Goal: Task Accomplishment & Management: Use online tool/utility

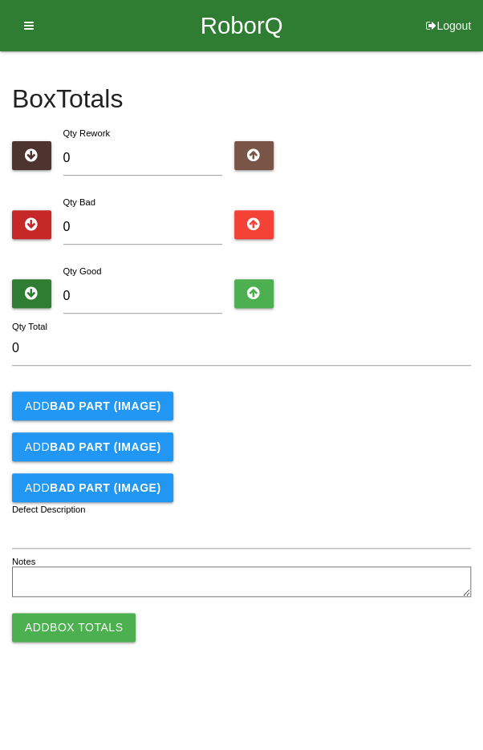
type input "9"
type input "96"
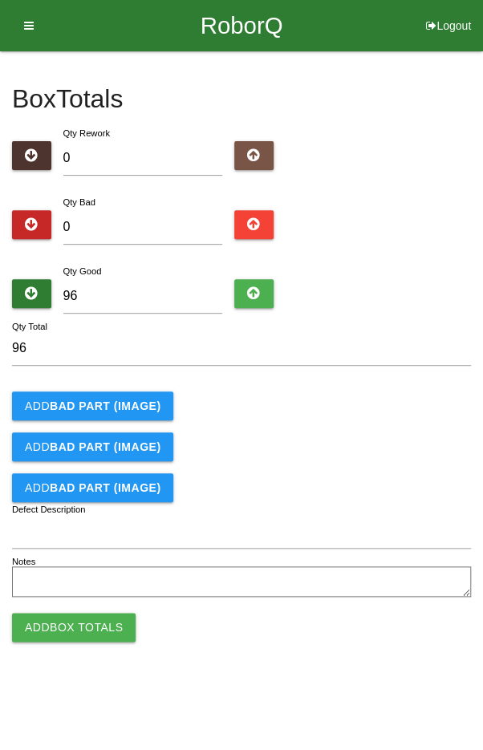
click at [407, 413] on div "Add BAD PART (IMAGE)" at bounding box center [241, 405] width 459 height 29
click at [58, 619] on button "Add Box Totals" at bounding box center [73, 627] width 123 height 29
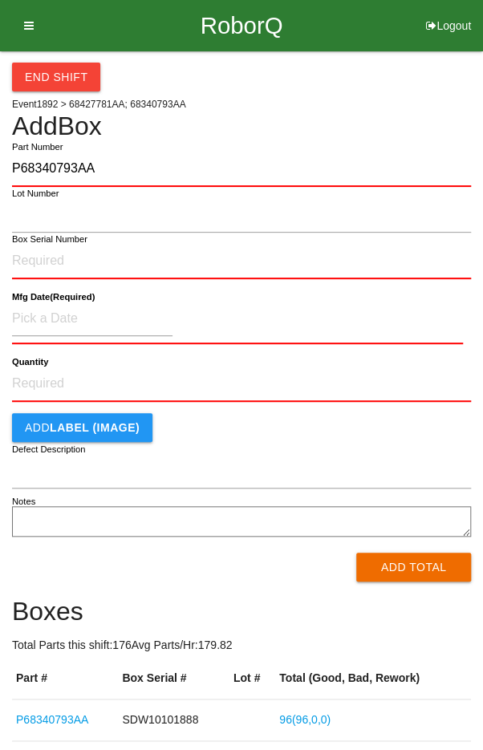
type input "P68340793AA"
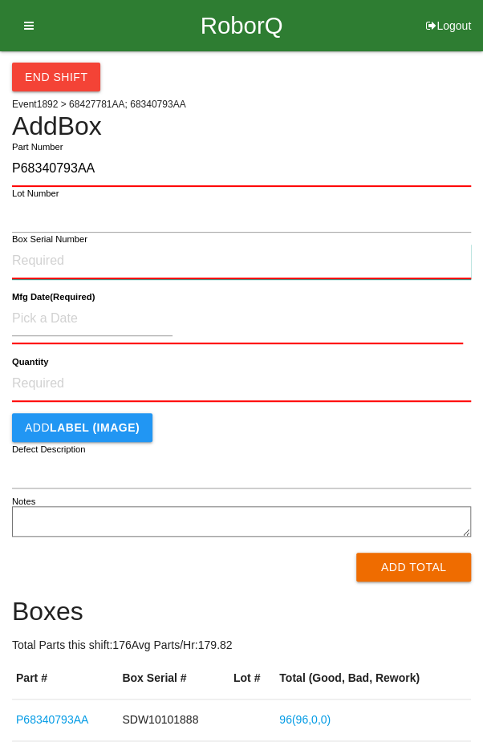
click at [181, 257] on input "Box Serial Number" at bounding box center [241, 261] width 459 height 35
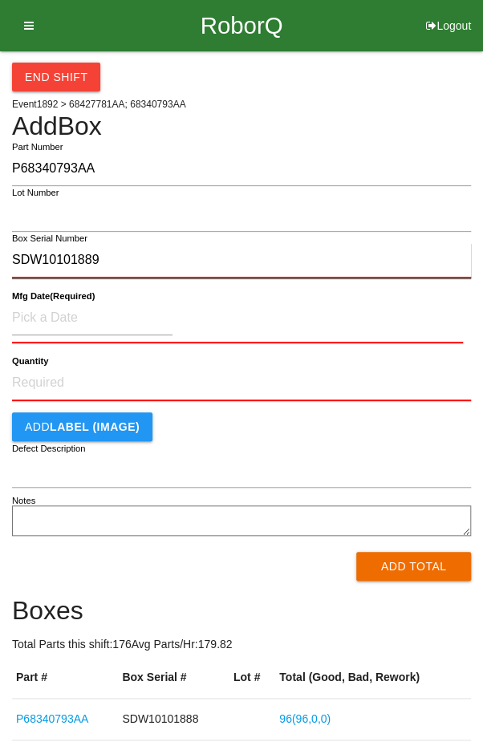
type input "SDW10101889"
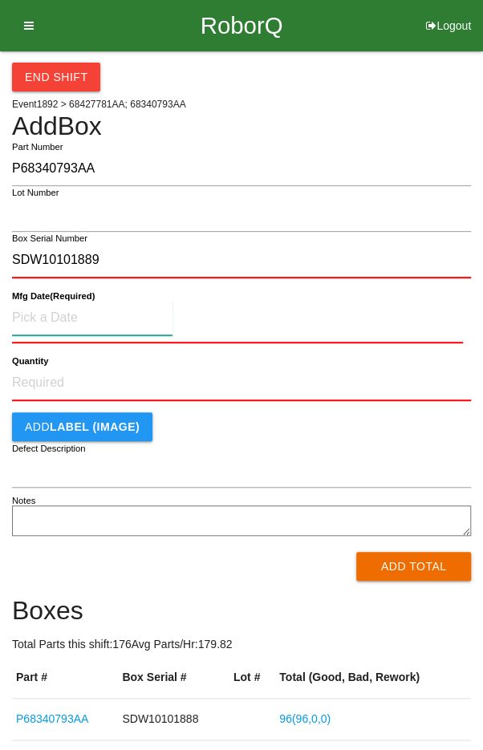
click at [55, 316] on input at bounding box center [92, 318] width 160 height 34
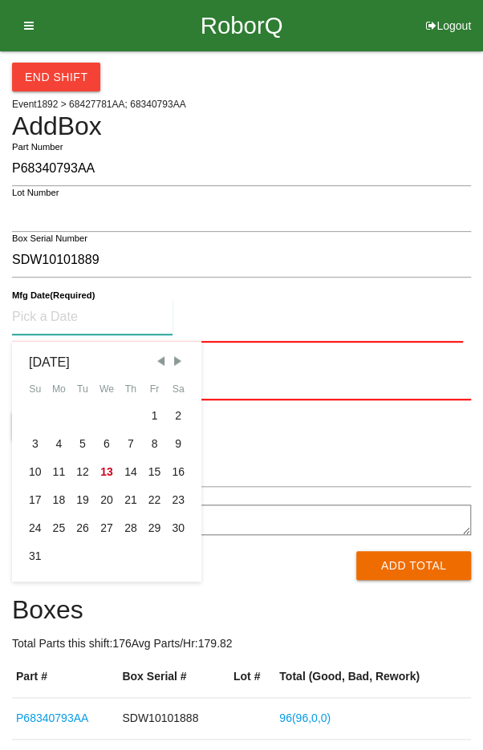
click at [55, 467] on div "11" at bounding box center [59, 472] width 24 height 28
type input "[DATE]"
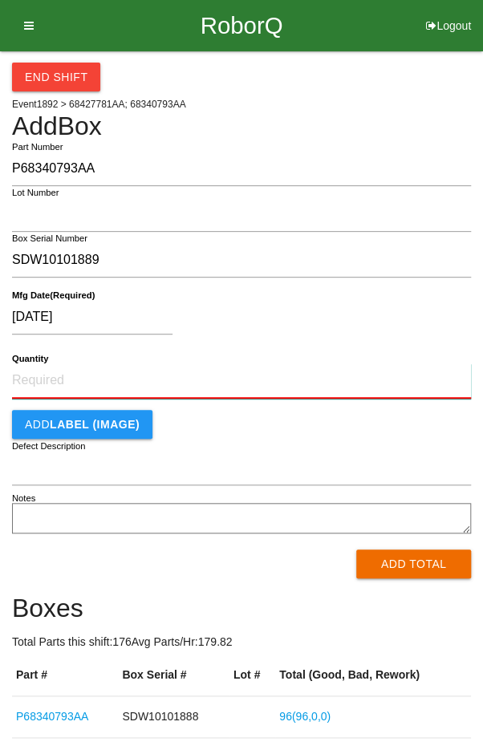
click at [253, 376] on input "Quantity" at bounding box center [241, 380] width 459 height 35
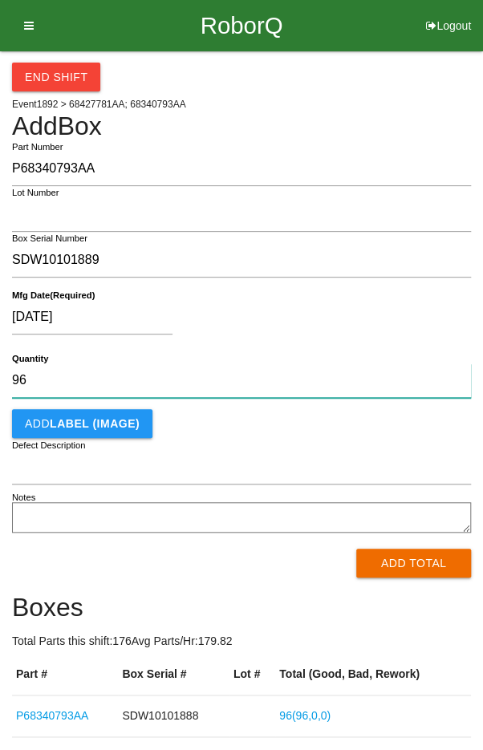
type input "96"
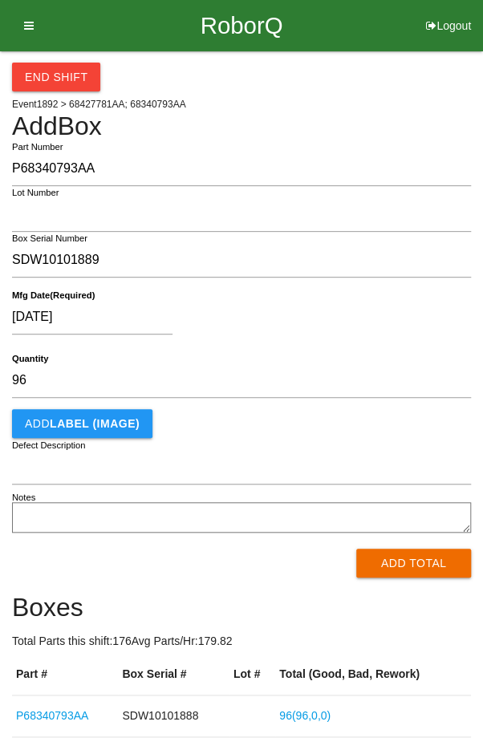
click at [407, 300] on div "[DATE]" at bounding box center [237, 320] width 451 height 41
click at [411, 572] on button "Add Total" at bounding box center [413, 562] width 115 height 29
